Goal: Task Accomplishment & Management: Manage account settings

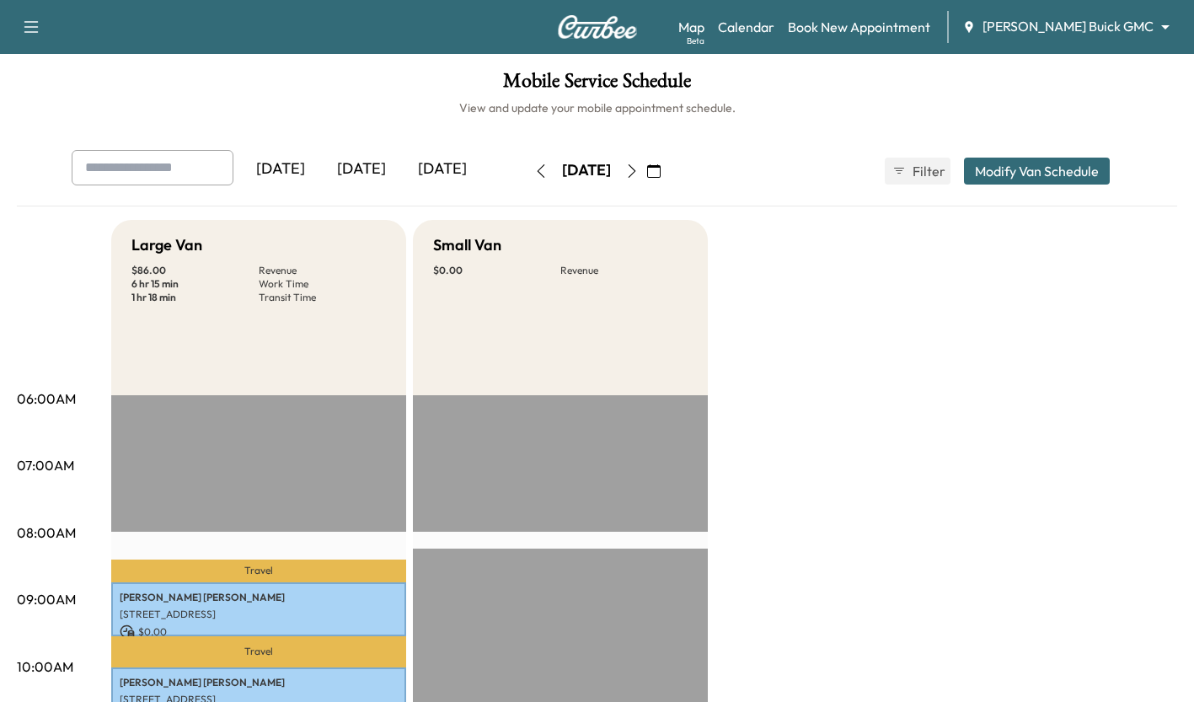
click at [289, 9] on div "Support Log Out Map Beta Calendar Book New Appointment Ewing Buick GMC ********…" at bounding box center [597, 27] width 1194 height 54
click at [365, 170] on div "[DATE]" at bounding box center [361, 169] width 81 height 39
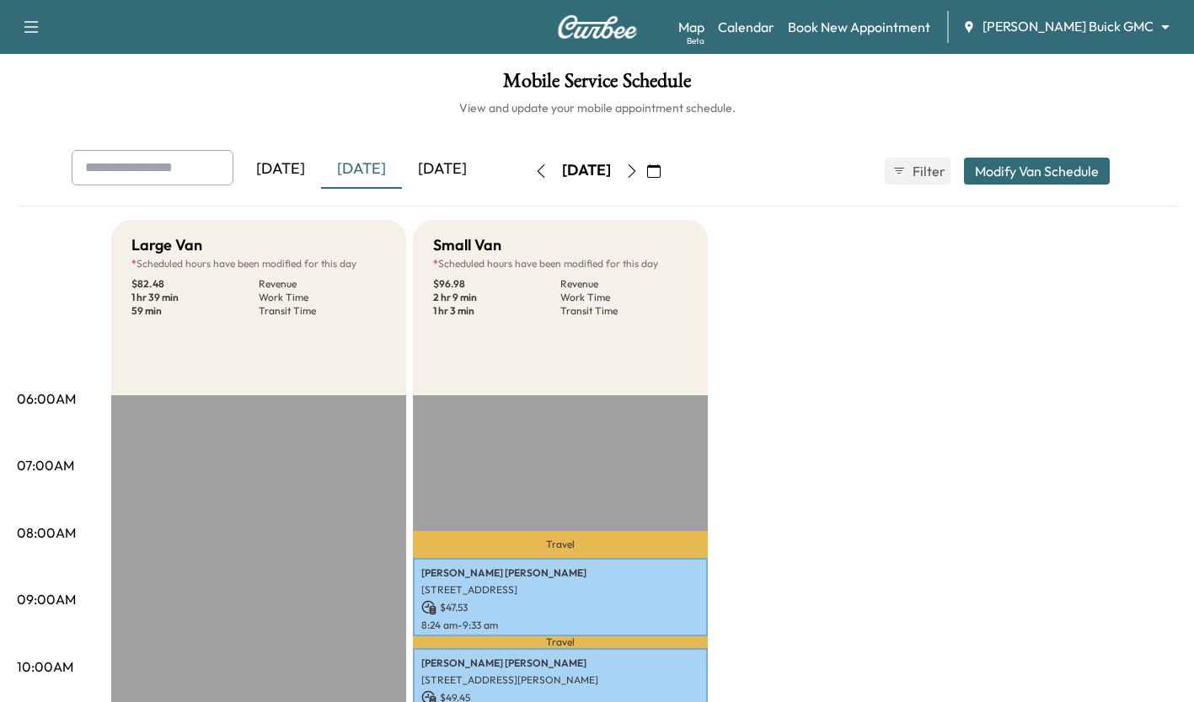
click at [449, 158] on div "[DATE]" at bounding box center [442, 169] width 81 height 39
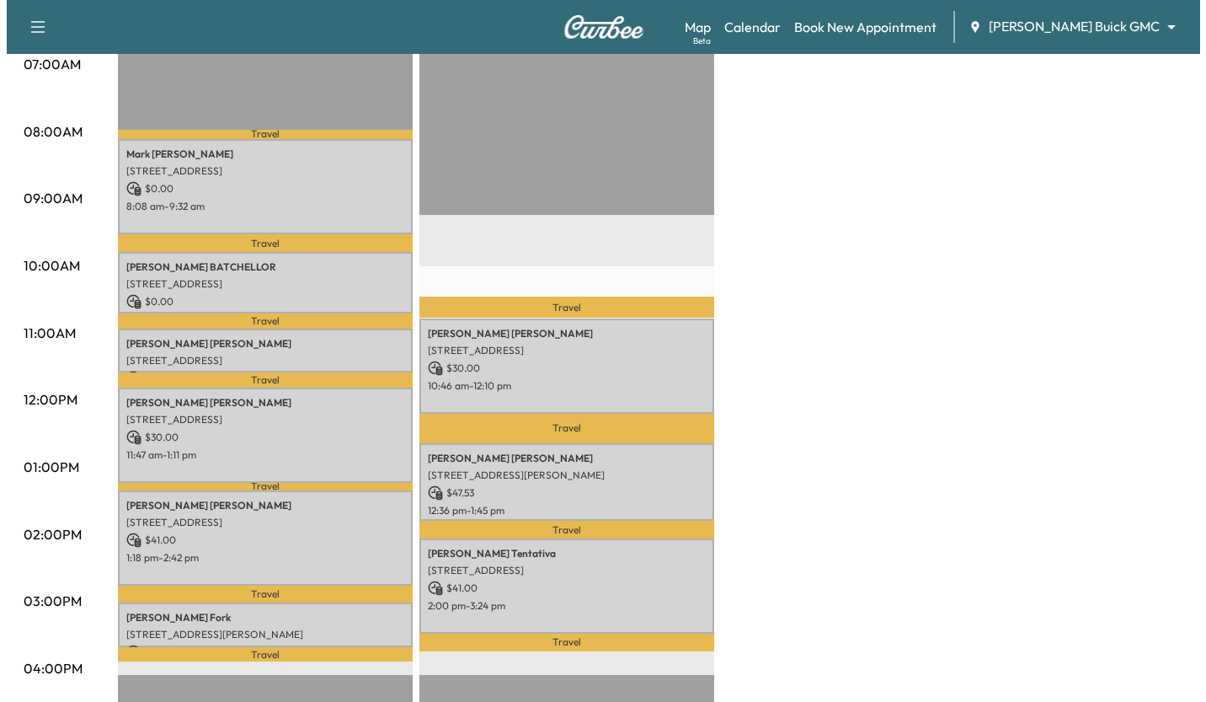
scroll to position [409, 0]
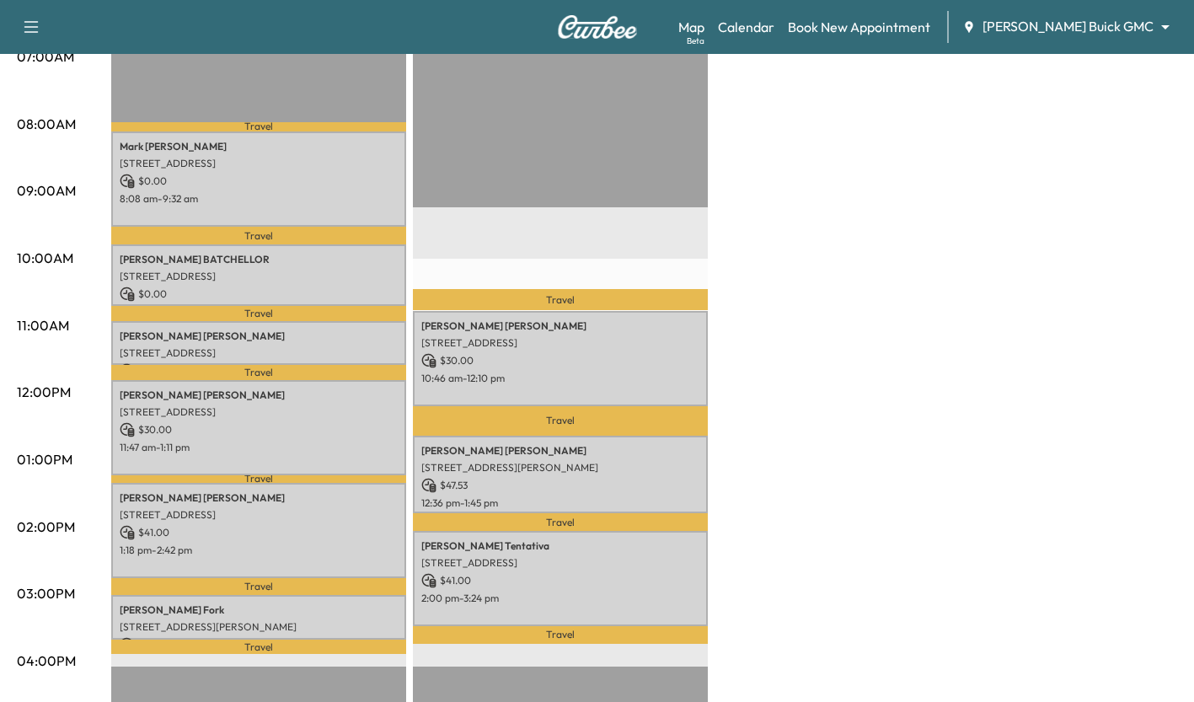
click at [263, 259] on p "MICHAEL BATCHELLOR" at bounding box center [259, 259] width 278 height 13
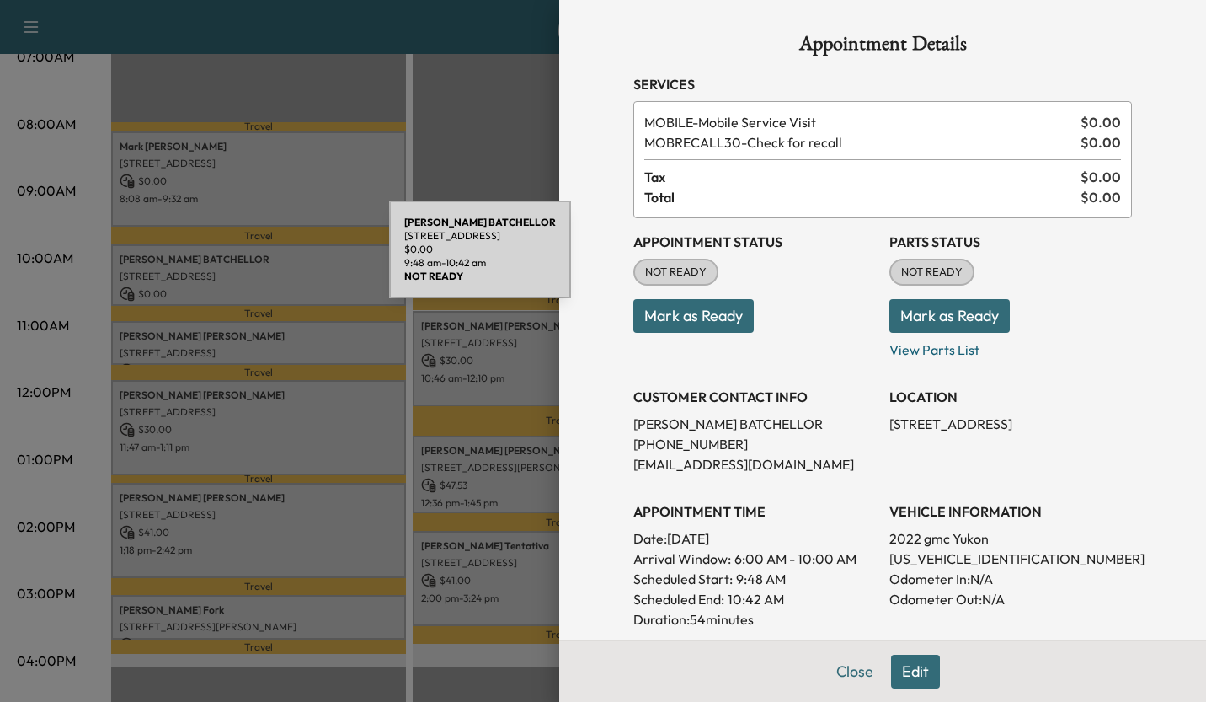
click at [287, 291] on div at bounding box center [603, 351] width 1206 height 702
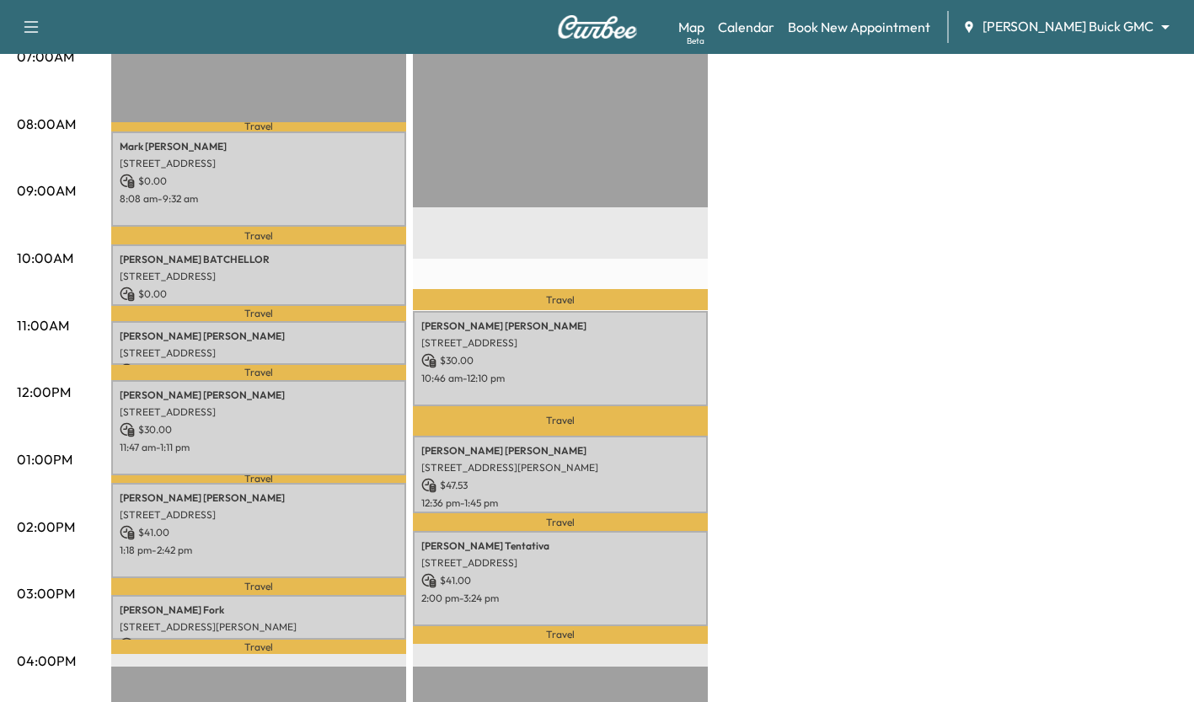
click at [288, 288] on p "$ 0.00" at bounding box center [259, 293] width 278 height 15
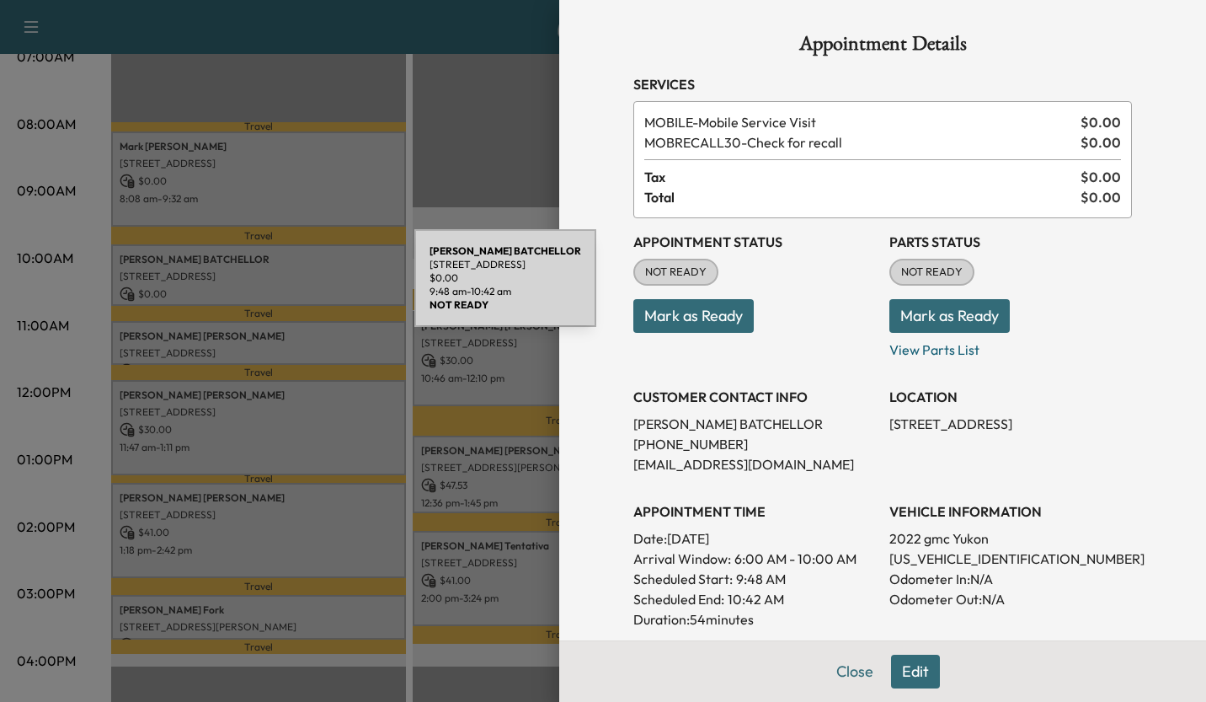
click at [484, 142] on div at bounding box center [603, 351] width 1206 height 702
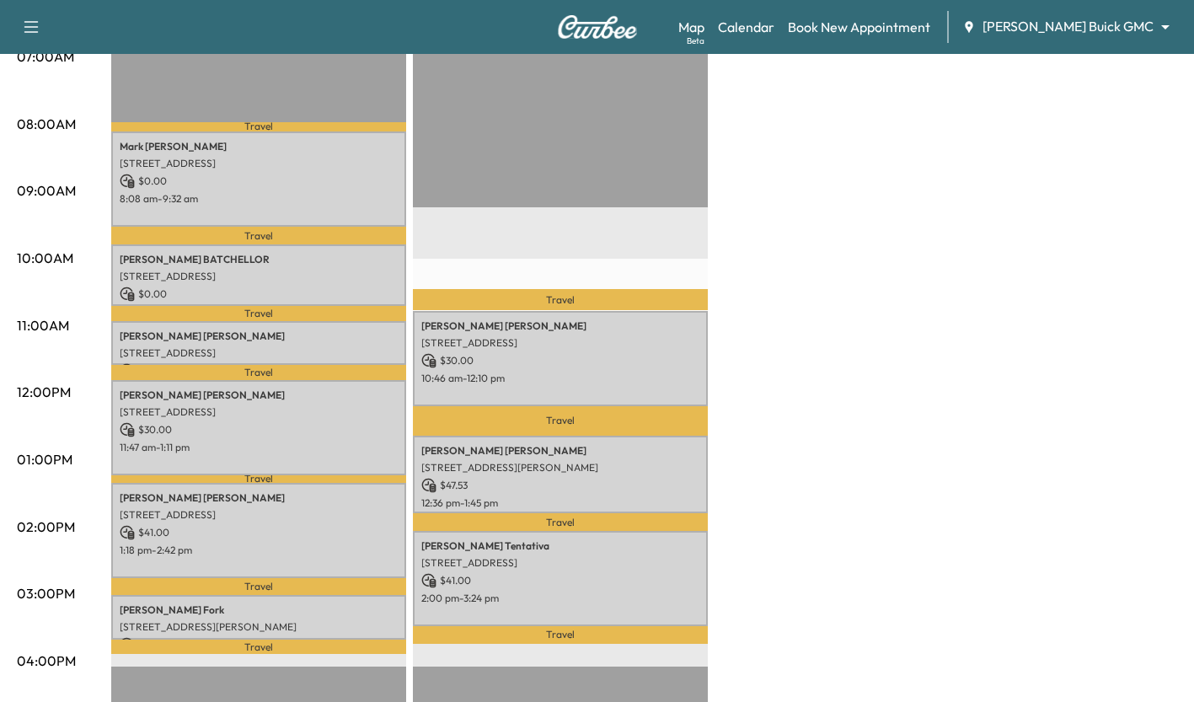
click at [352, 180] on p "$ 0.00" at bounding box center [259, 181] width 278 height 15
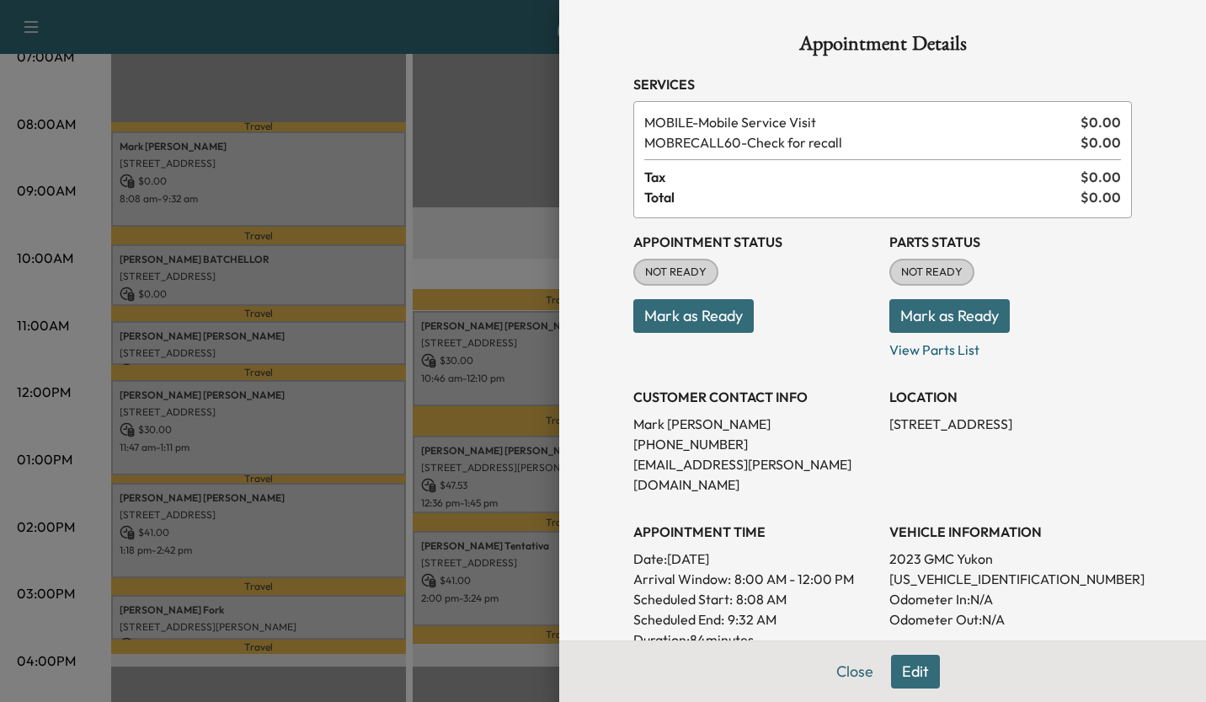
click at [472, 235] on div at bounding box center [603, 351] width 1206 height 702
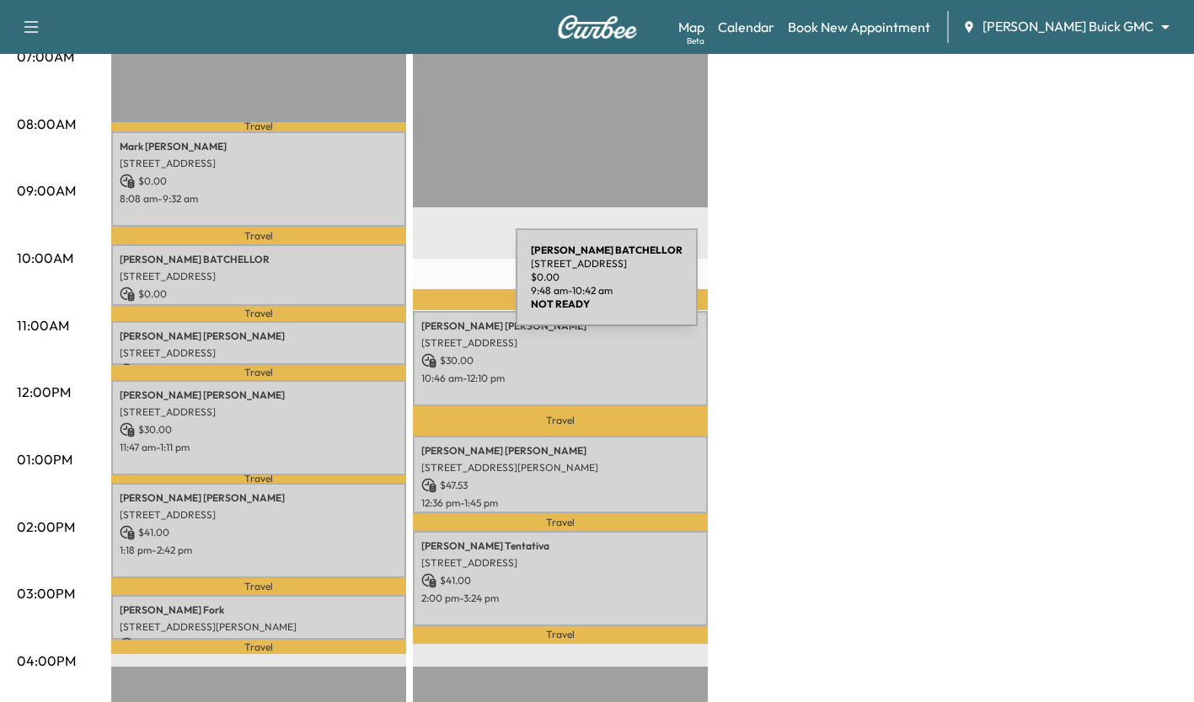
click at [389, 287] on p "$ 0.00" at bounding box center [259, 293] width 278 height 15
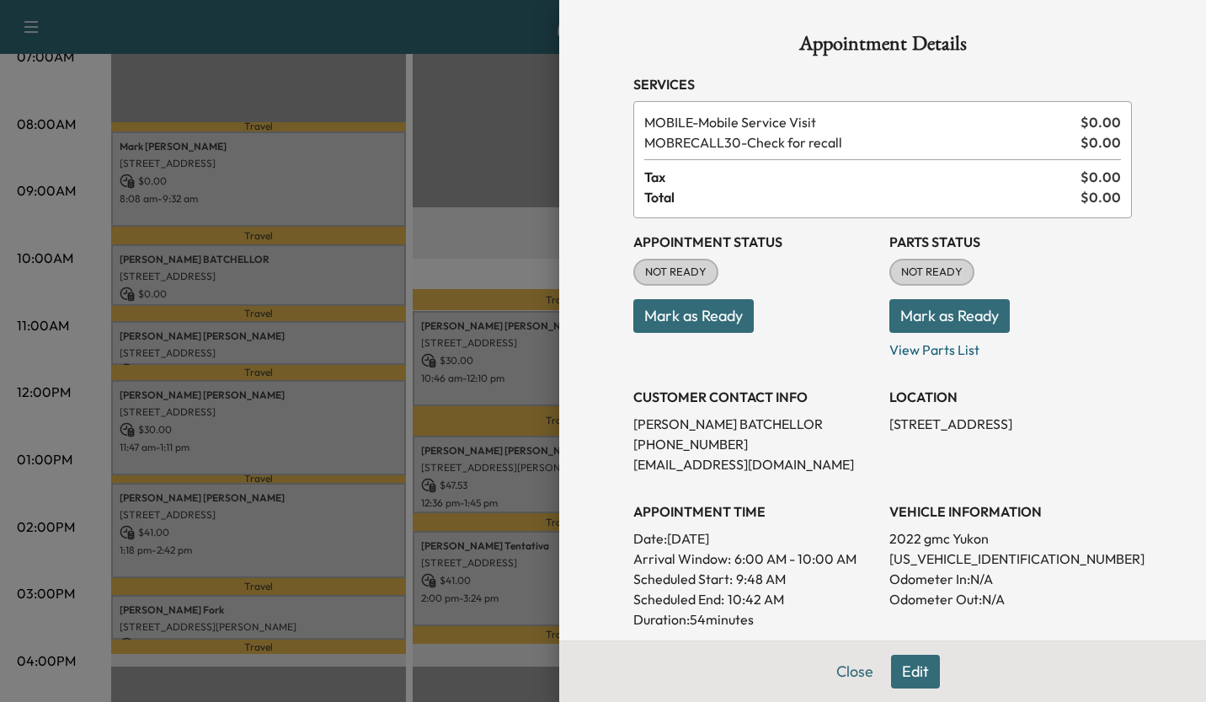
click at [473, 221] on div at bounding box center [603, 351] width 1206 height 702
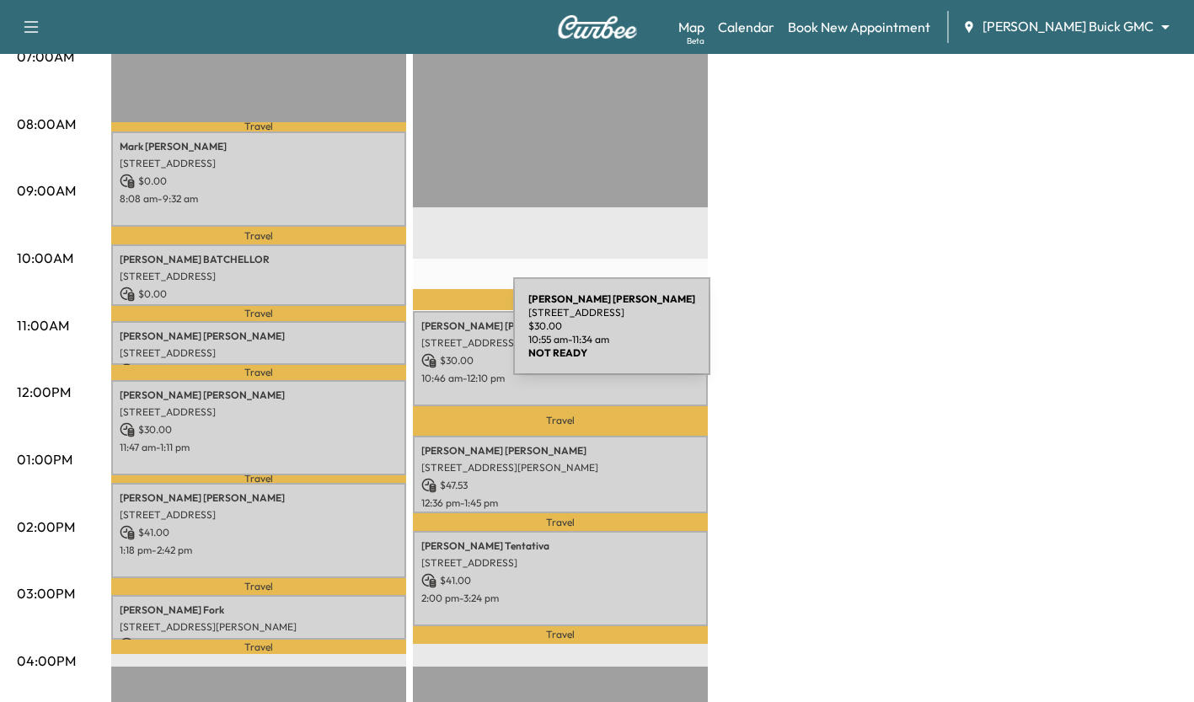
click at [387, 336] on p "Jeffrey Baer" at bounding box center [259, 335] width 278 height 13
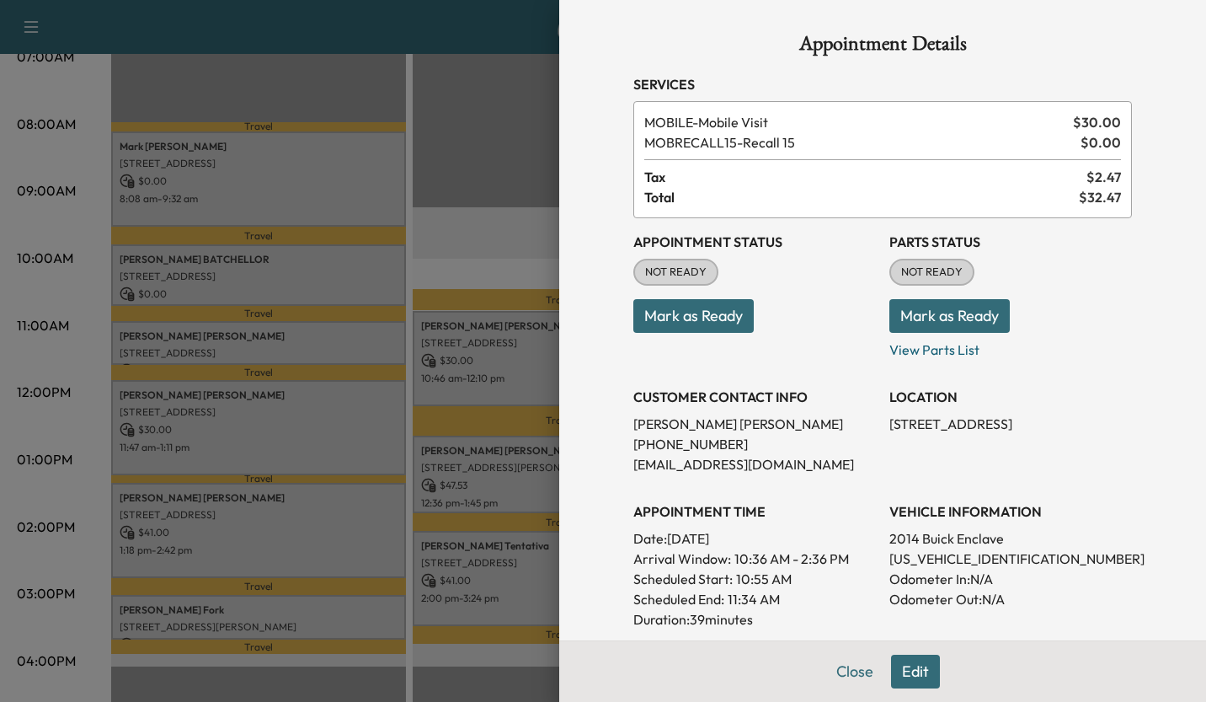
click at [477, 232] on div at bounding box center [603, 351] width 1206 height 702
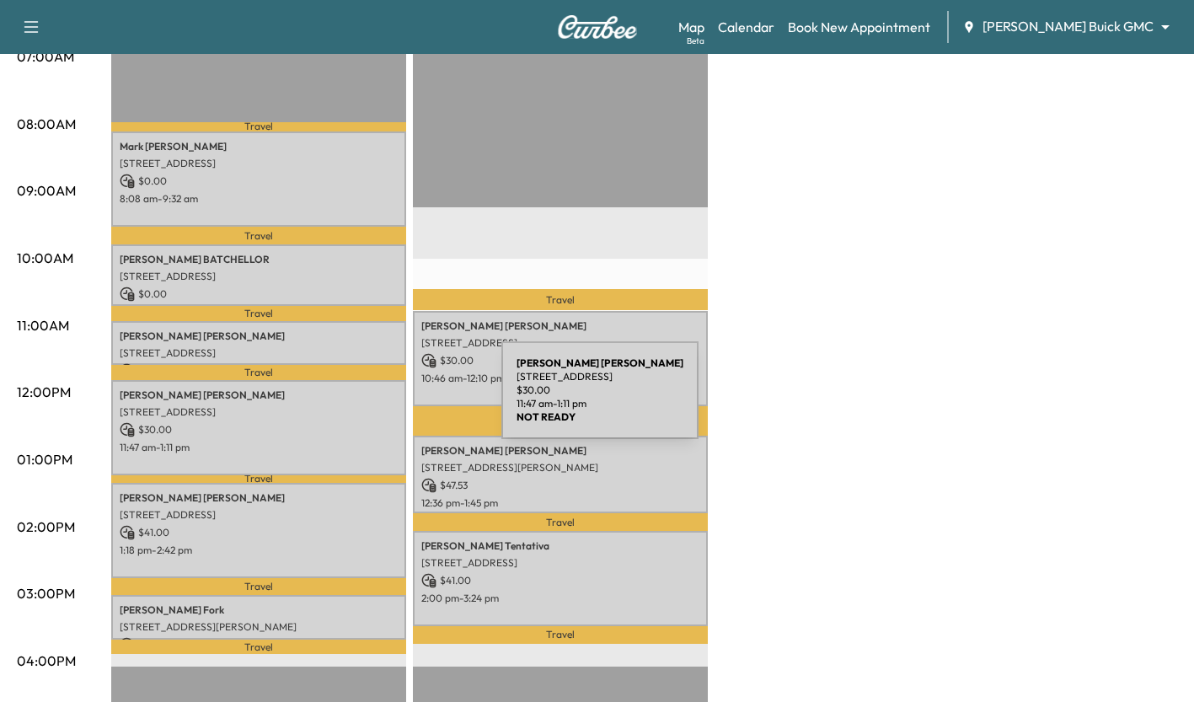
click at [375, 405] on p "[STREET_ADDRESS]" at bounding box center [259, 411] width 278 height 13
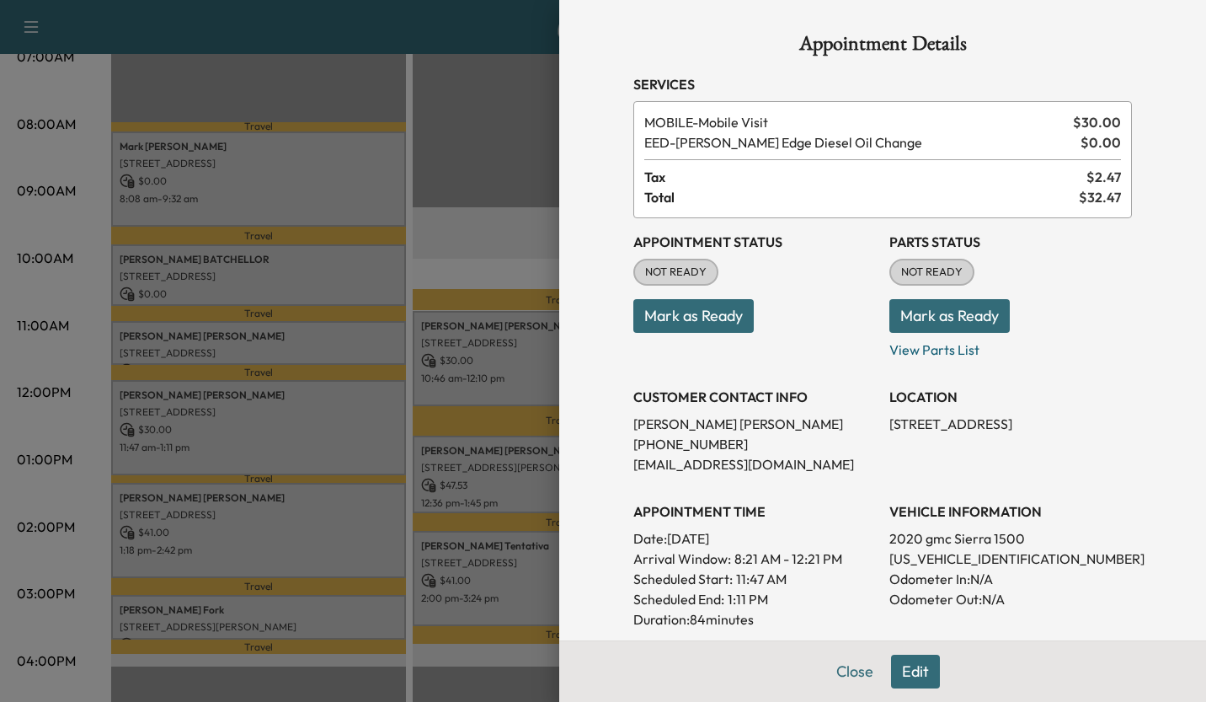
click at [468, 232] on div at bounding box center [603, 351] width 1206 height 702
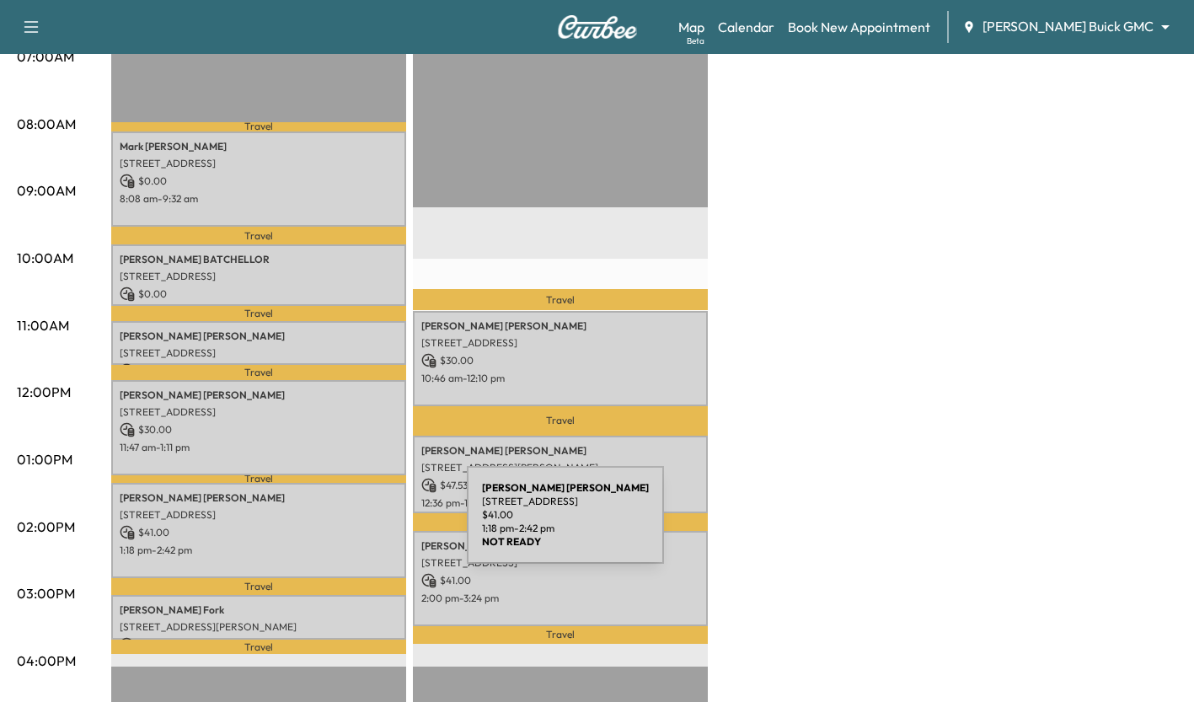
click at [340, 525] on p "$ 41.00" at bounding box center [259, 532] width 278 height 15
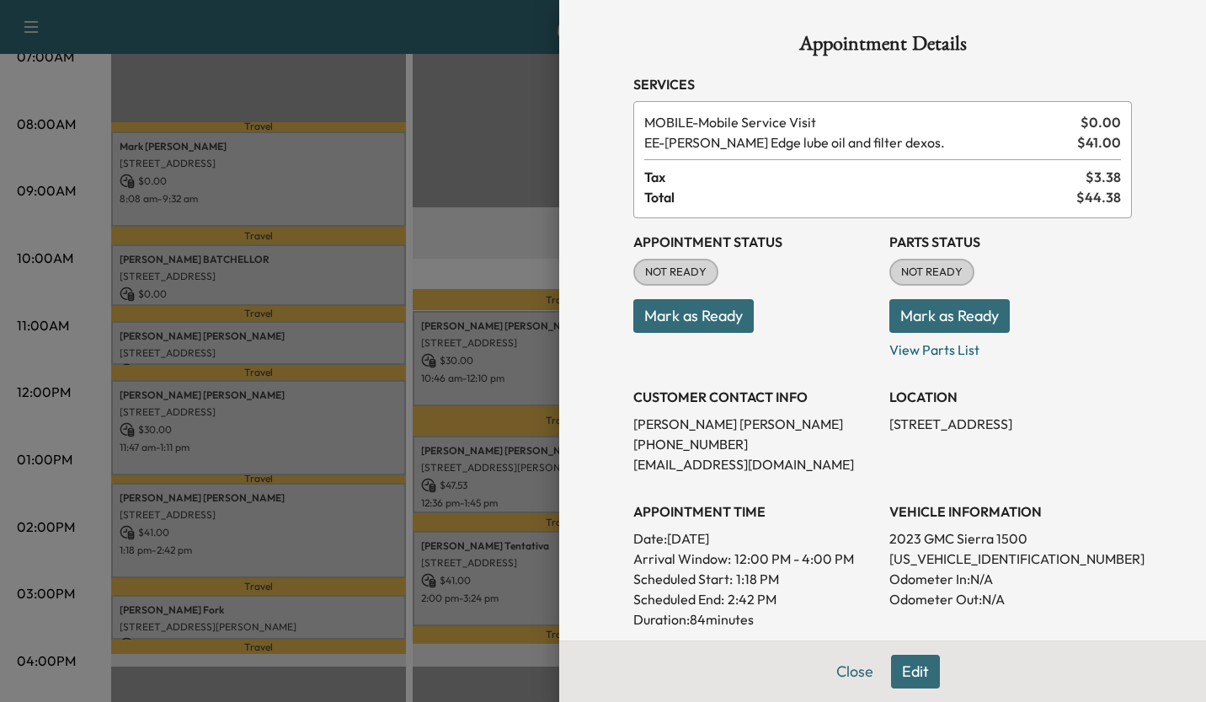
click at [478, 211] on div at bounding box center [603, 351] width 1206 height 702
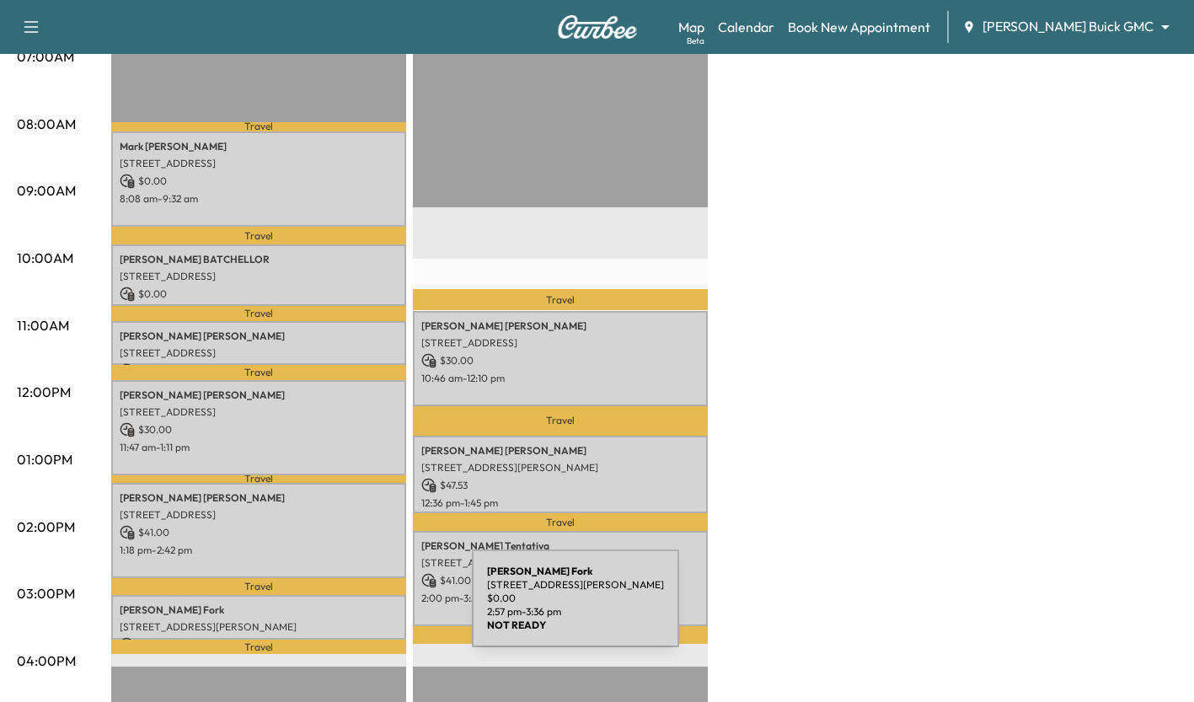
click at [345, 608] on p "Bethany Fork" at bounding box center [259, 609] width 278 height 13
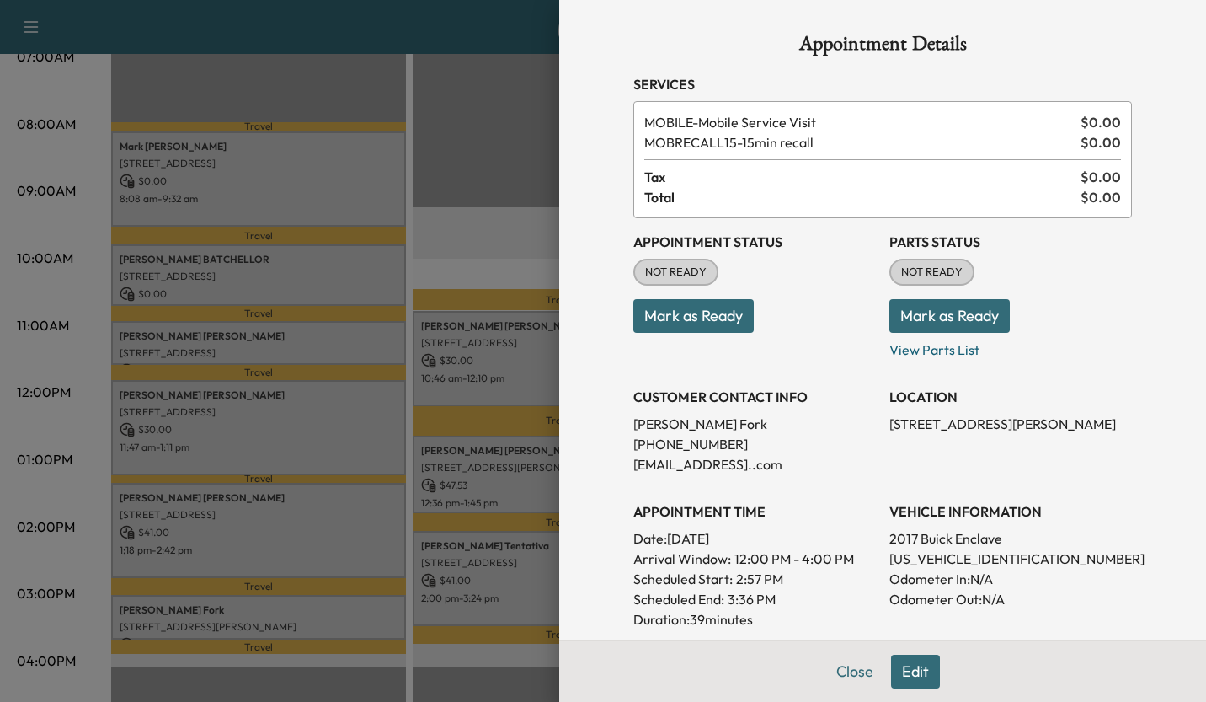
click at [461, 115] on div at bounding box center [603, 351] width 1206 height 702
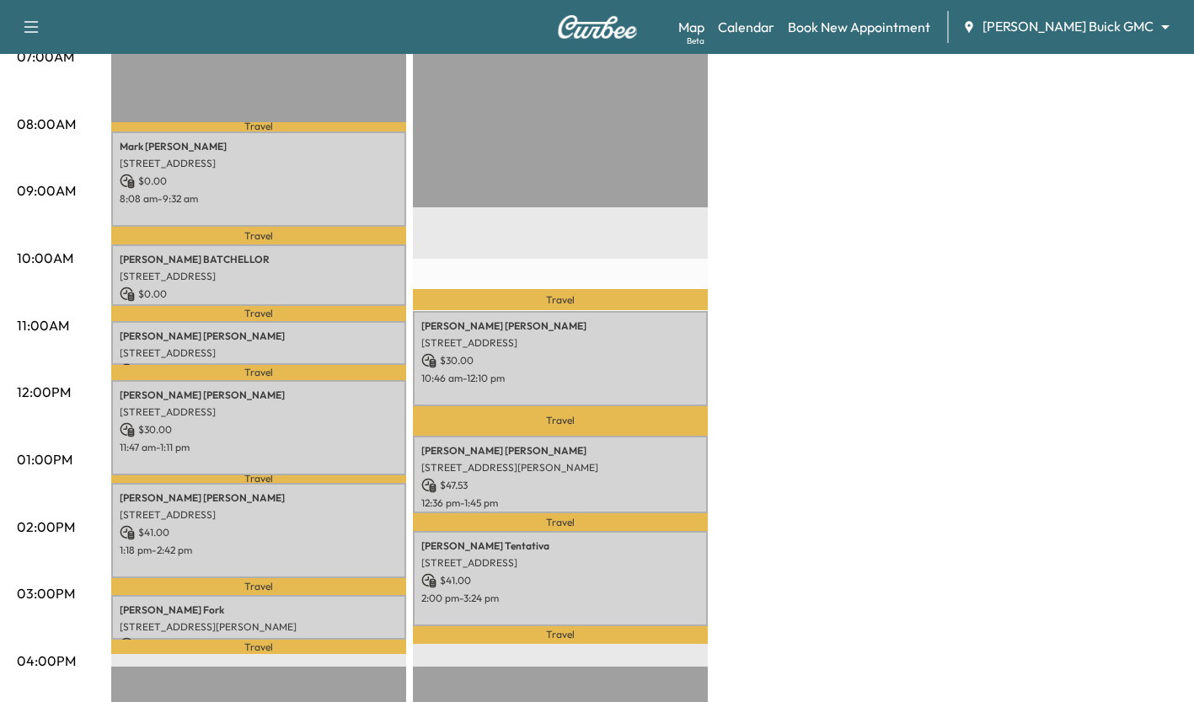
click at [167, 410] on p "[STREET_ADDRESS]" at bounding box center [259, 411] width 278 height 13
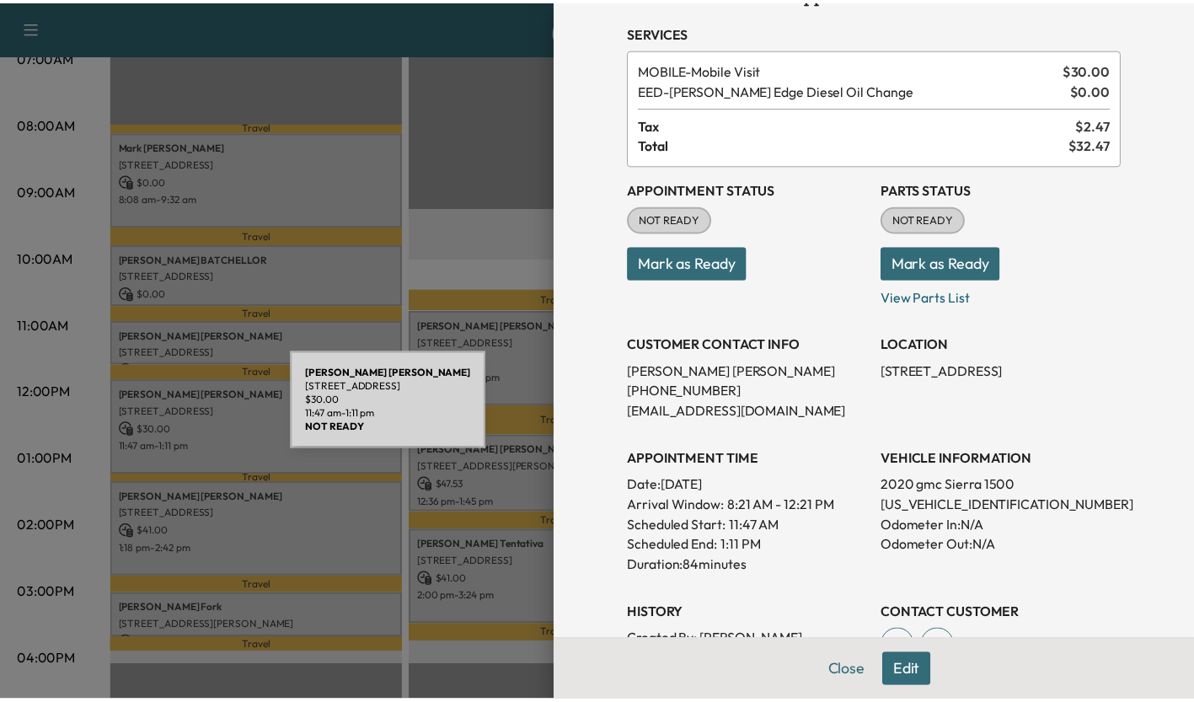
scroll to position [0, 0]
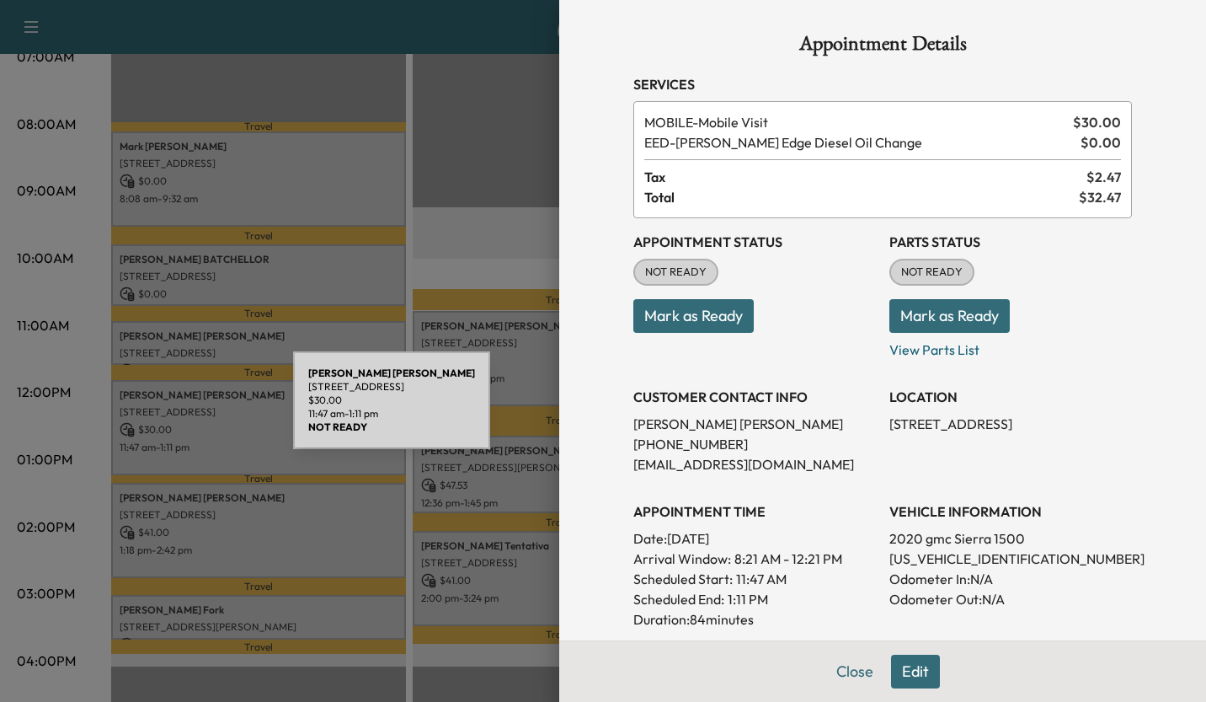
click at [143, 432] on div at bounding box center [603, 351] width 1206 height 702
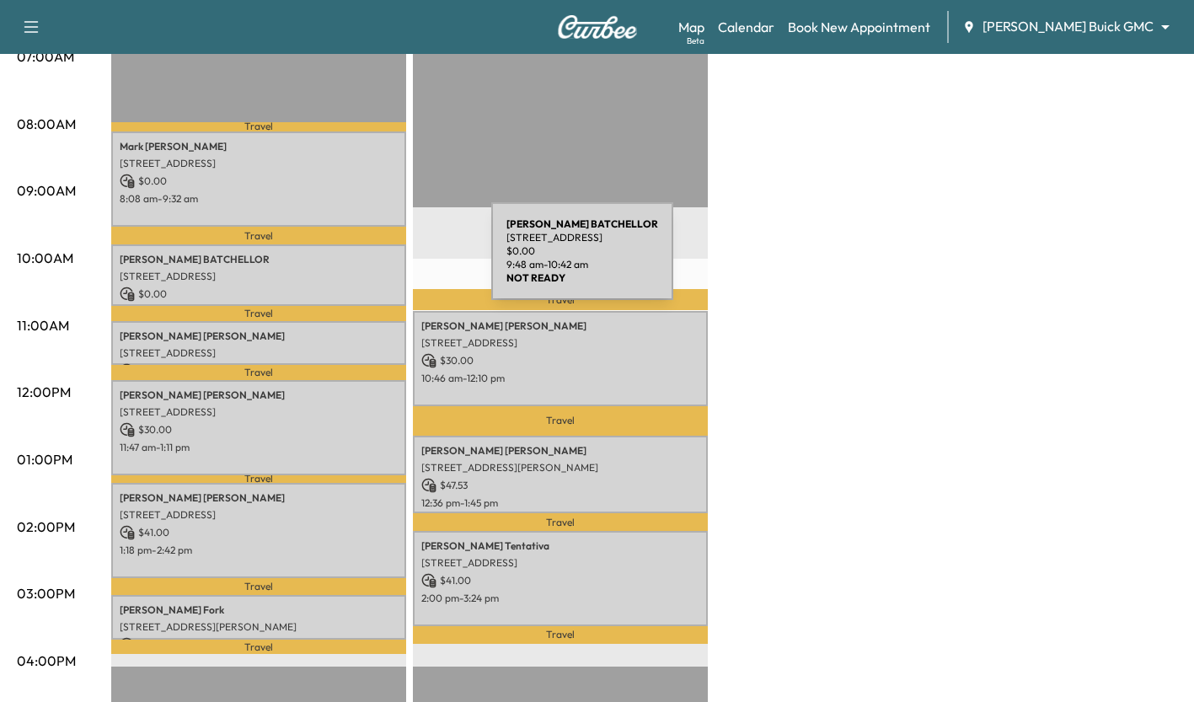
click at [365, 261] on p "MICHAEL BATCHELLOR" at bounding box center [259, 259] width 278 height 13
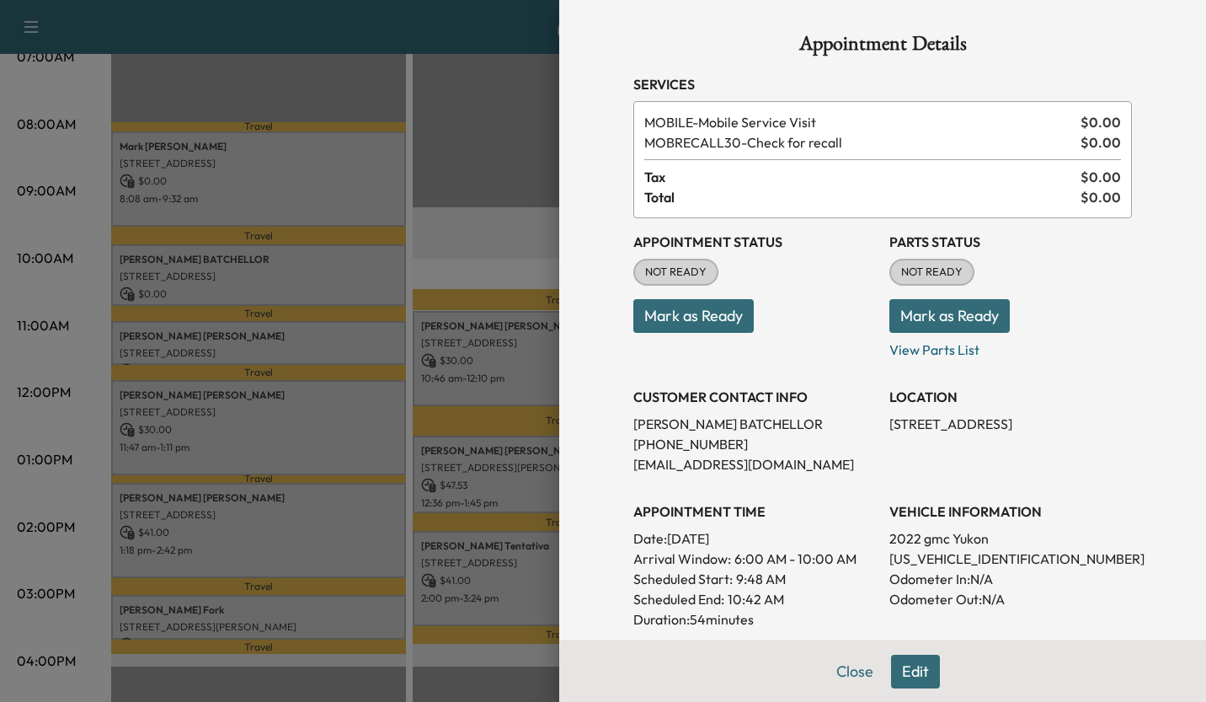
click at [435, 172] on div at bounding box center [603, 351] width 1206 height 702
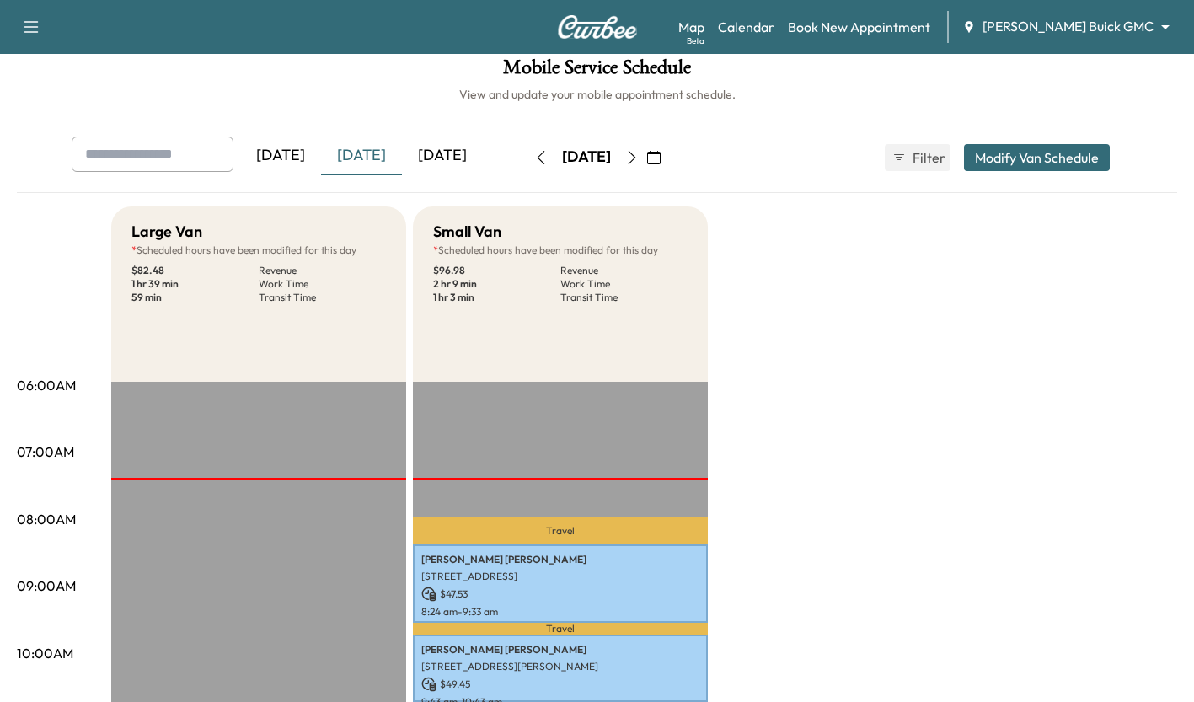
scroll to position [13, 0]
click at [440, 164] on div "[DATE]" at bounding box center [442, 156] width 81 height 39
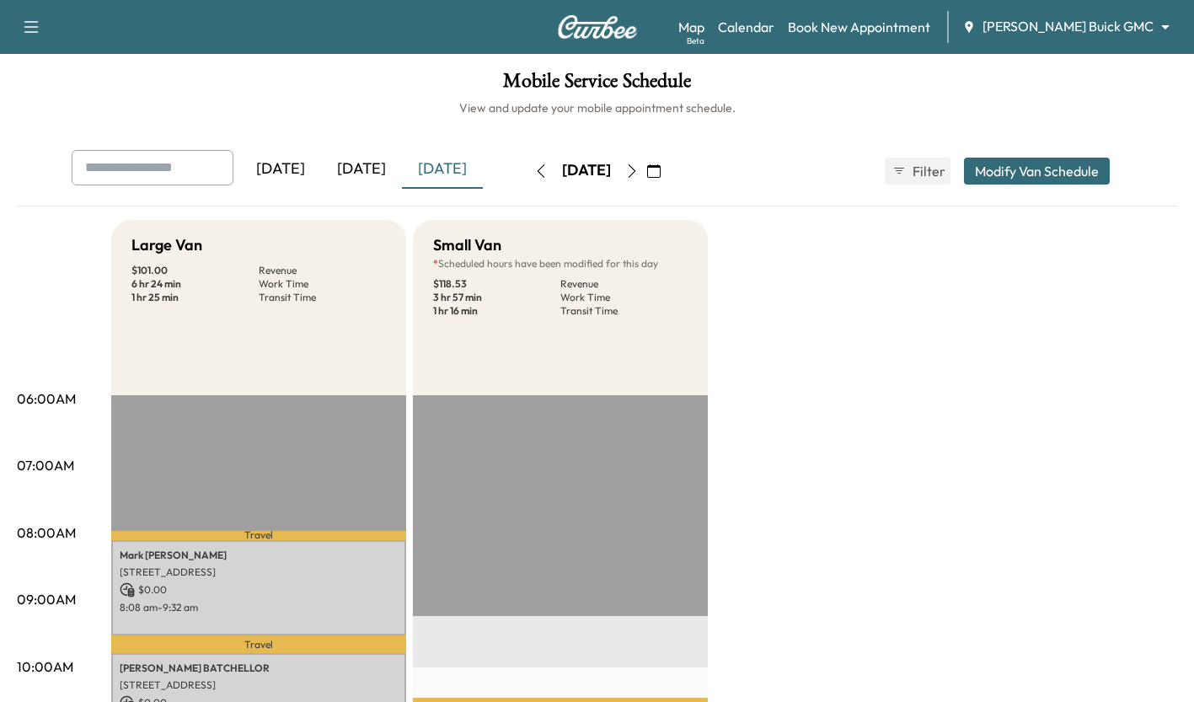
click at [373, 157] on div "[DATE]" at bounding box center [361, 169] width 81 height 39
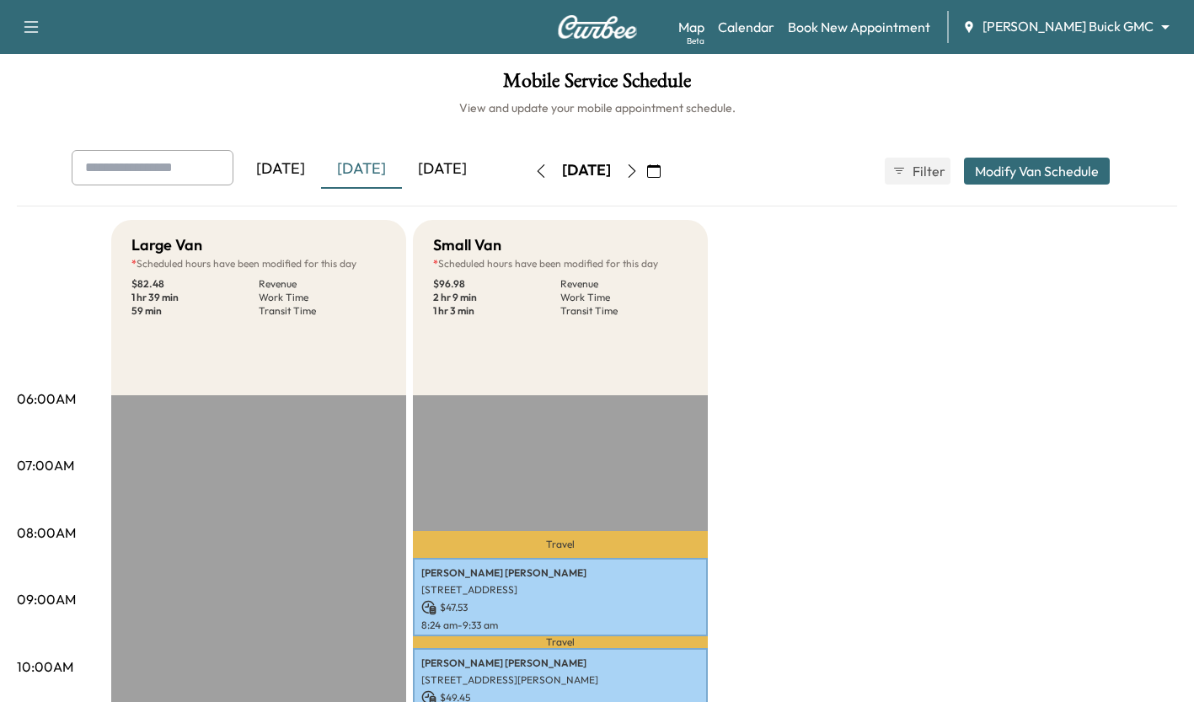
click at [377, 162] on div "[DATE]" at bounding box center [361, 169] width 81 height 39
